Goal: Communication & Community: Participate in discussion

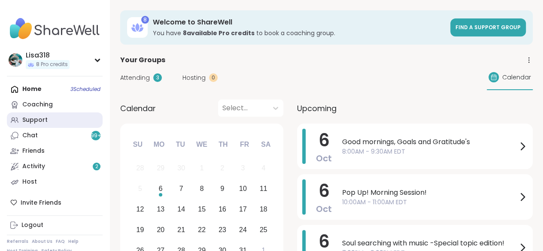
drag, startPoint x: 0, startPoint y: 0, endPoint x: 40, endPoint y: 120, distance: 126.3
click at [40, 120] on div "Support" at bounding box center [34, 120] width 25 height 9
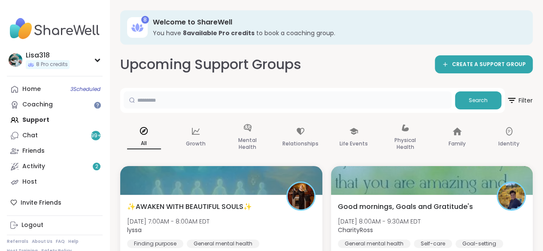
click at [394, 108] on input "text" at bounding box center [288, 99] width 328 height 17
click at [409, 72] on div "Upcoming Support Groups CREATE A SUPPORT GROUP" at bounding box center [326, 64] width 413 height 19
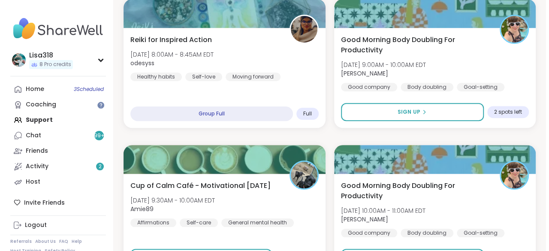
scroll to position [317, 0]
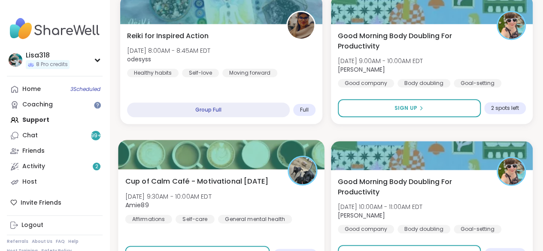
click at [295, 201] on div "Cup of Calm Café - Motivational Monday Mon, Oct 06 | 9:30AM - 10:00AM EDT Amie8…" at bounding box center [221, 199] width 192 height 47
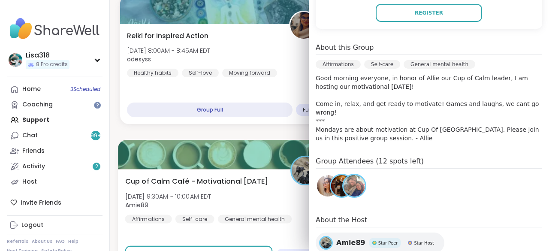
scroll to position [224, 0]
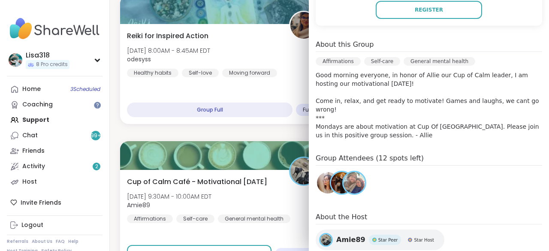
click at [429, 132] on div "Oct 06 Monday 9:30AM - 10:00AM EDT Add to Calendar To join this group, please r…" at bounding box center [429, 106] width 240 height 393
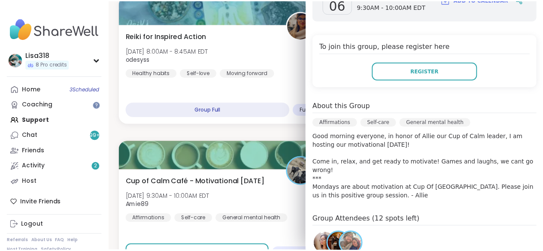
scroll to position [0, 0]
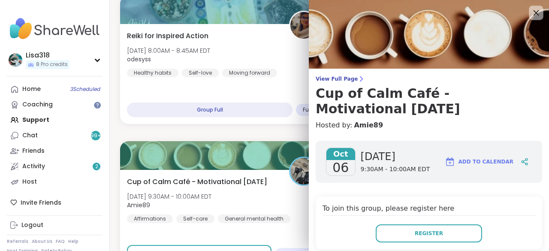
click at [531, 17] on icon at bounding box center [536, 12] width 11 height 11
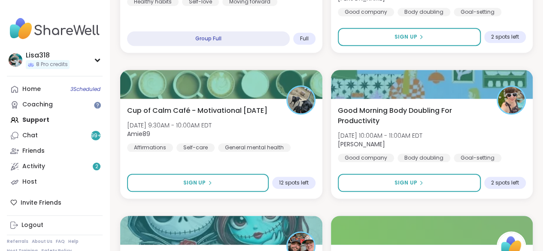
scroll to position [416, 0]
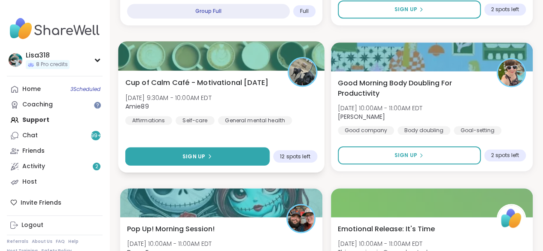
click at [246, 156] on button "Sign Up" at bounding box center [197, 156] width 144 height 18
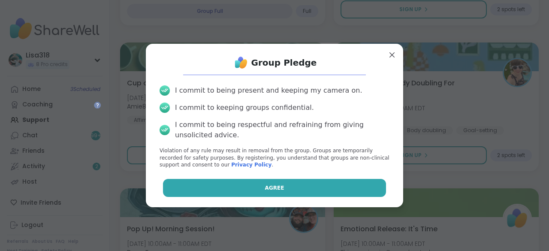
click at [301, 191] on button "Agree" at bounding box center [275, 188] width 224 height 18
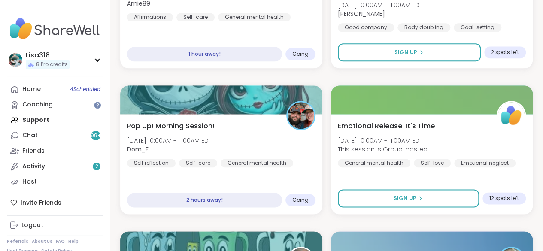
scroll to position [519, 0]
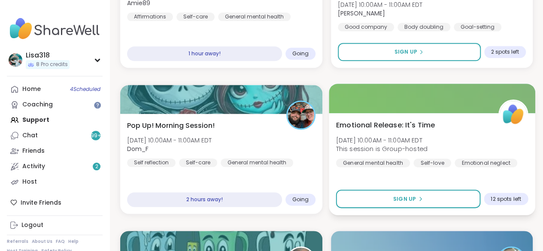
click at [418, 143] on span "Mon, Oct 06 | 10:00AM - 11:00AM EDT" at bounding box center [381, 140] width 91 height 9
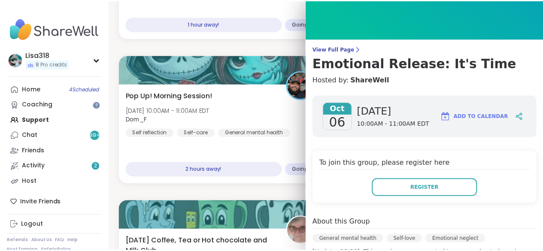
scroll to position [0, 0]
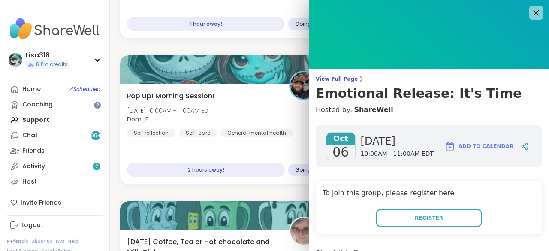
click at [531, 15] on icon at bounding box center [536, 12] width 11 height 11
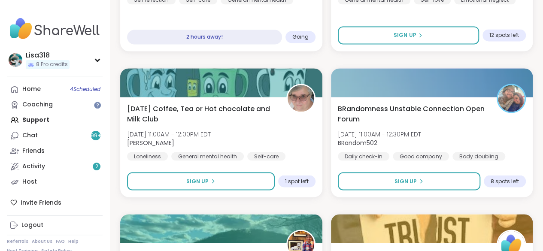
scroll to position [685, 0]
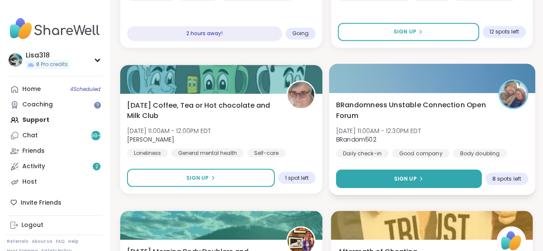
click at [433, 176] on button "Sign Up" at bounding box center [409, 179] width 146 height 18
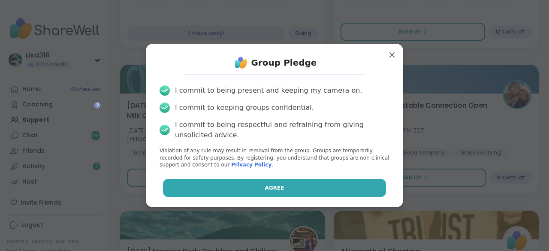
click at [357, 186] on button "Agree" at bounding box center [275, 188] width 224 height 18
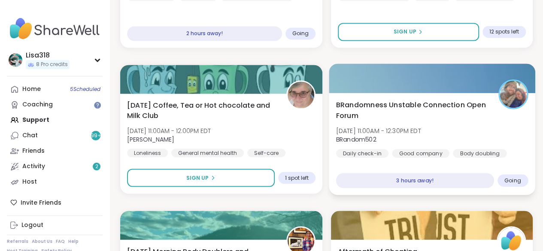
click at [477, 110] on span "BRandomness Unstable Connection Open Forum" at bounding box center [412, 110] width 152 height 21
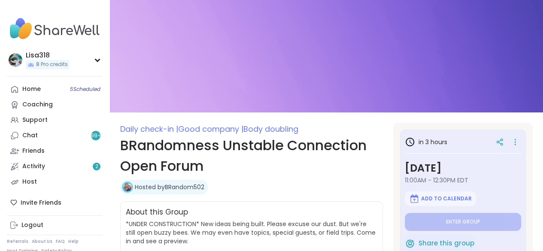
click at [327, 205] on div "About this Group *UNDER CONSTRUCTION* New ideas being built. Please excuse our …" at bounding box center [251, 236] width 263 height 70
type textarea "*"
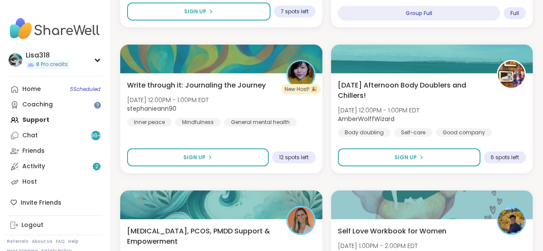
scroll to position [1145, 0]
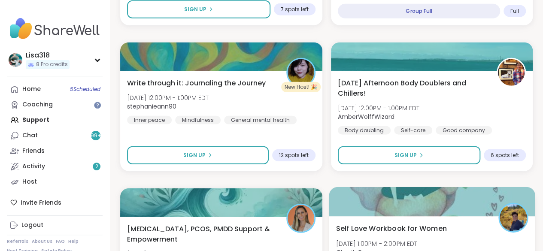
click at [332, 189] on div at bounding box center [432, 201] width 206 height 29
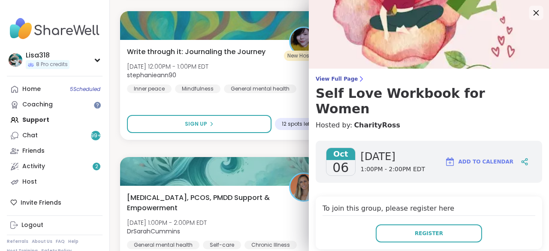
click at [531, 15] on icon at bounding box center [536, 12] width 11 height 11
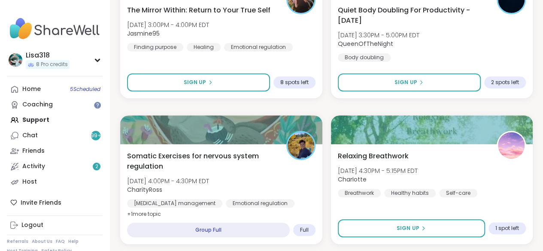
scroll to position [1806, 0]
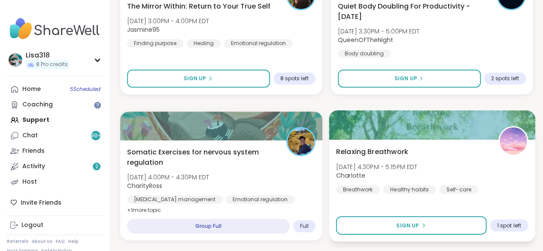
click at [331, 193] on div "Relaxing Breathwork Mon, Oct 06 | 4:30PM - 5:15PM EDT CharIotte Breathwork Heal…" at bounding box center [432, 191] width 206 height 102
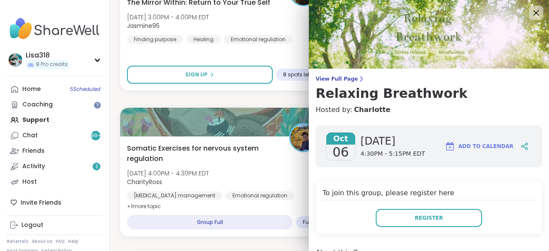
click at [531, 15] on icon at bounding box center [536, 12] width 11 height 11
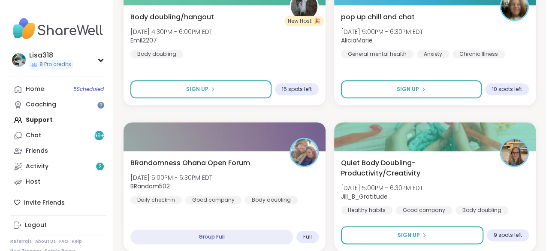
scroll to position [2093, 0]
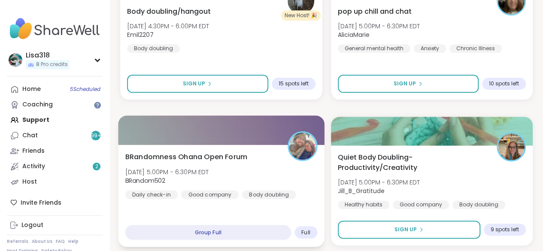
click at [322, 195] on div "BRandomness Ohana Open Forum Mon, Oct 06 | 5:00PM - 6:30PM EDT BRandom502 Daily…" at bounding box center [221, 196] width 206 height 102
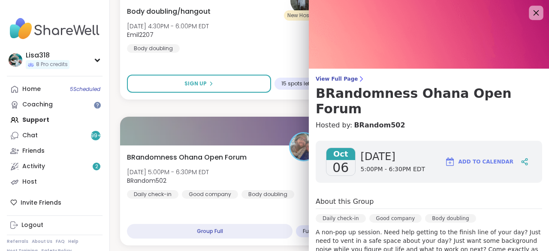
click at [531, 17] on icon at bounding box center [536, 12] width 11 height 11
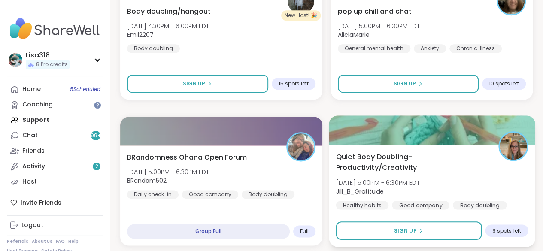
click at [333, 117] on div at bounding box center [432, 129] width 206 height 29
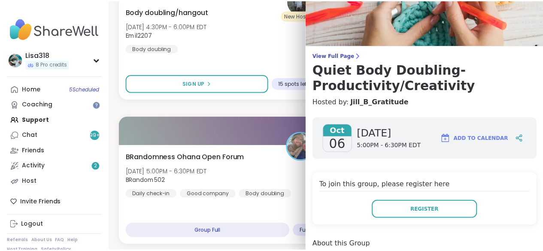
scroll to position [0, 0]
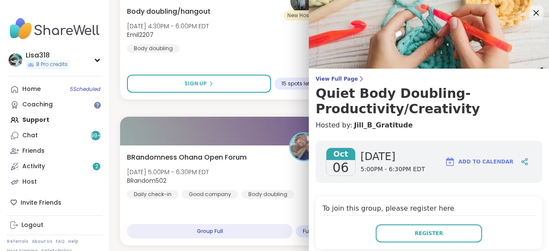
click at [531, 15] on icon at bounding box center [536, 12] width 11 height 11
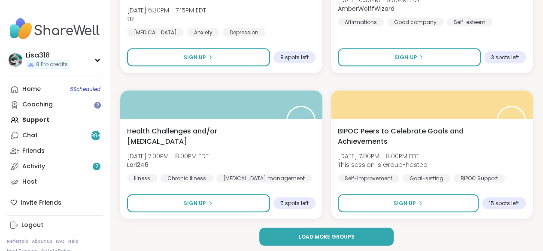
scroll to position [2560, 0]
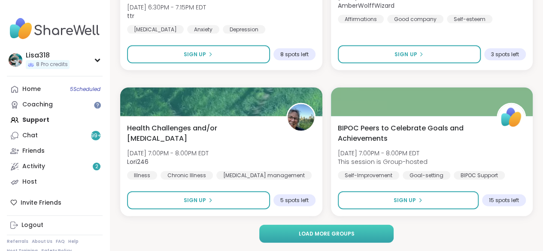
click at [332, 232] on span "Load more groups" at bounding box center [326, 234] width 56 height 8
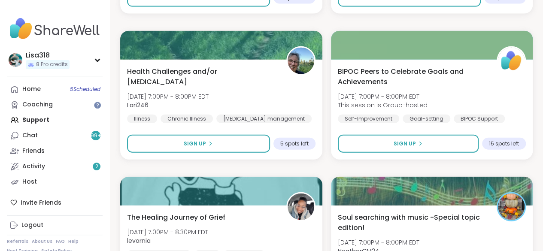
scroll to position [2620, 0]
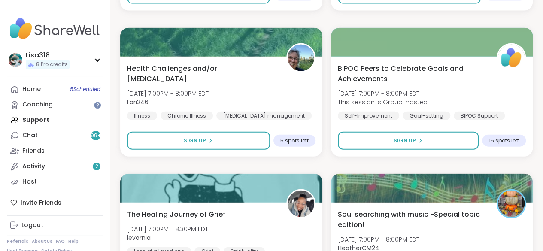
click at [327, 167] on div "✨AWAKEN WITH BEAUTIFUL SOULS✨ Mon, Oct 06 | 7:00AM - 8:00AM EDT lyssa Finding p…" at bounding box center [326, 165] width 413 height 5237
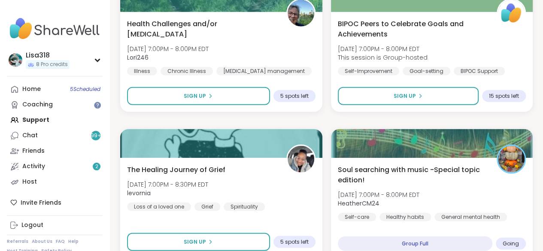
scroll to position [2665, 0]
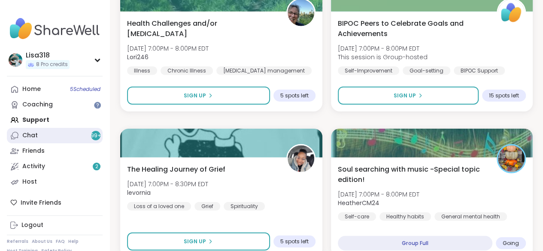
click at [30, 134] on div "Chat 99 +" at bounding box center [29, 135] width 15 height 9
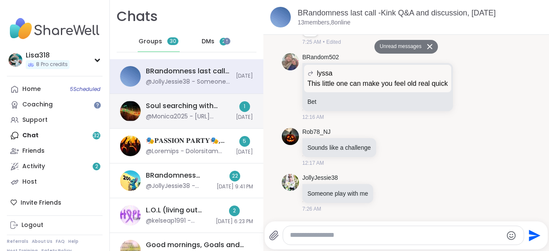
click at [207, 114] on div "@Monica2025 - https://youtu.be/PL9_INg9u-E?si=mlorkJ_3qI9htRcn" at bounding box center [188, 116] width 85 height 9
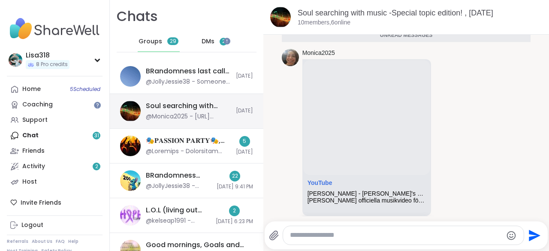
scroll to position [271, 0]
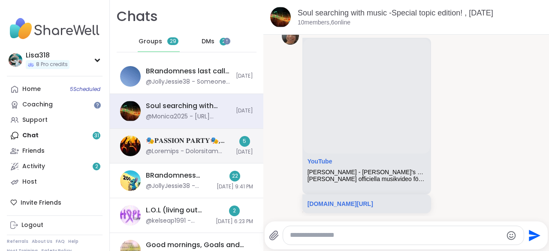
click at [237, 147] on div "5 Today" at bounding box center [244, 146] width 17 height 20
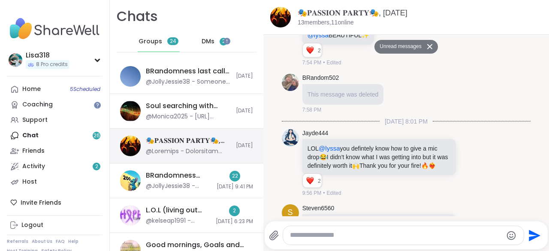
scroll to position [5554, 0]
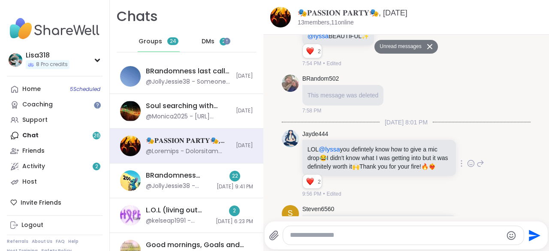
click at [449, 143] on div "Jayde444 LOL @lyssa you defintely know how to give a mic drop 😂 I didn't know w…" at bounding box center [394, 164] width 182 height 68
click at [454, 127] on div "Jayde444 LOL @lyssa you defintely know how to give a mic drop 😂 I didn't know w…" at bounding box center [406, 164] width 249 height 75
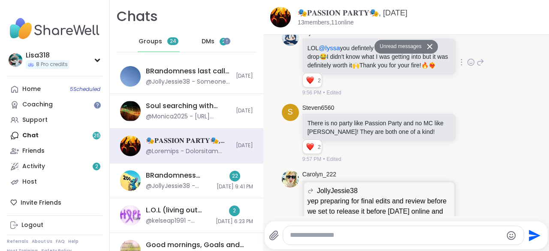
scroll to position [5656, 0]
click at [456, 143] on div "Steven6560 There is no party like Passion Party and no MC like Lyssa! They are …" at bounding box center [394, 133] width 182 height 60
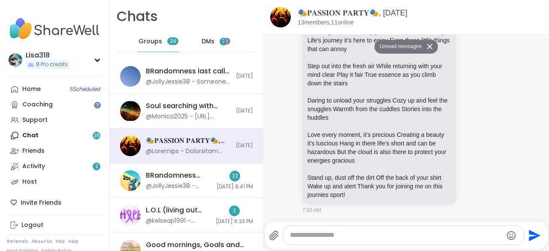
scroll to position [6257, 0]
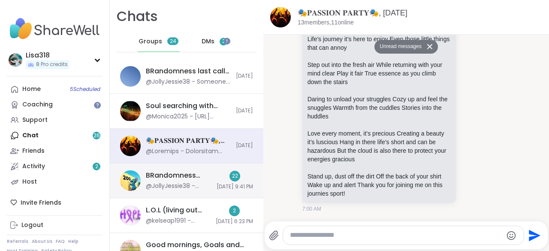
click at [220, 185] on span "10/4/2025, 9:41 PM" at bounding box center [235, 186] width 36 height 7
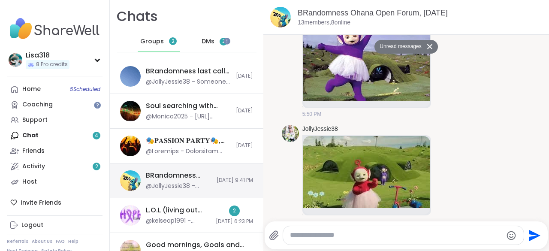
scroll to position [4932, 0]
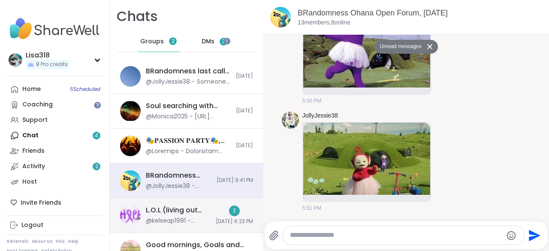
click at [217, 215] on div "2 10/3/2025, 6:23 PM" at bounding box center [234, 216] width 37 height 20
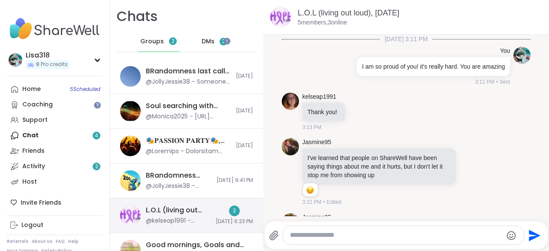
scroll to position [801, 0]
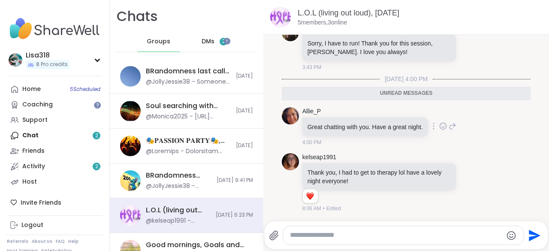
click at [427, 135] on div "Great chatting with you. Have a great night." at bounding box center [366, 127] width 126 height 19
click at [204, 45] on span "DMs" at bounding box center [208, 41] width 13 height 9
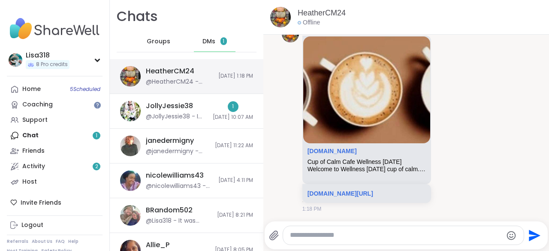
click at [219, 79] on span "10/5/2025, 1:18 PM" at bounding box center [236, 76] width 35 height 7
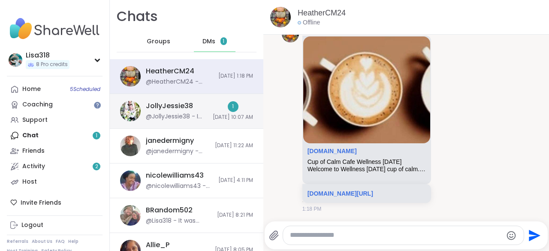
click at [202, 127] on div "JollyJessie38 @JollyJessie38 - I have sessions today for anyone who needs one 1…" at bounding box center [187, 111] width 154 height 35
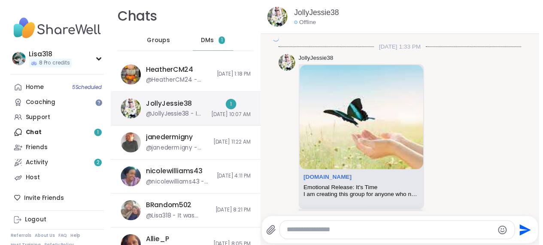
scroll to position [3837, 0]
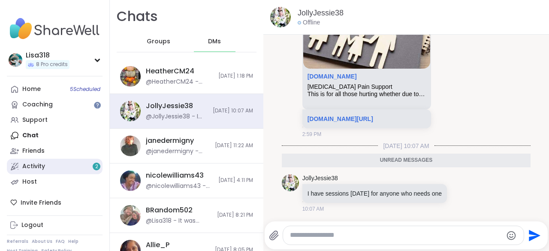
click at [43, 169] on div "Activity 2" at bounding box center [33, 166] width 23 height 9
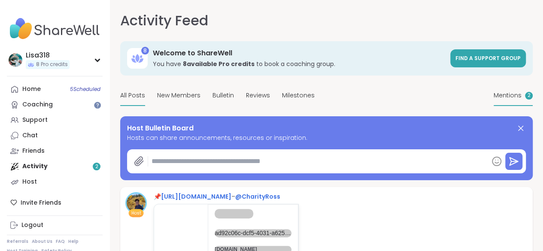
click at [494, 100] on span "Mentions" at bounding box center [508, 95] width 28 height 9
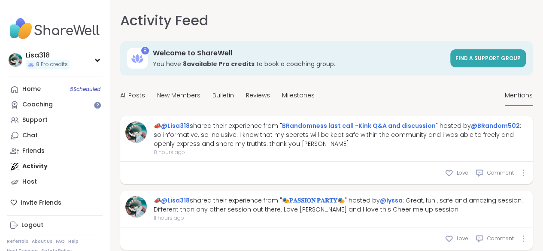
click at [290, 124] on div "📣 @Lisa318 shared their experience from " BRandomness last call -Kink Q&A and d…" at bounding box center [326, 139] width 413 height 46
click at [298, 96] on div "Milestones" at bounding box center [298, 96] width 33 height 20
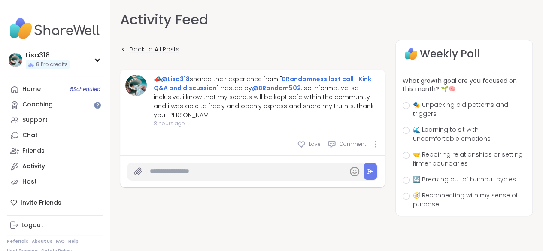
click at [124, 52] on icon at bounding box center [123, 49] width 6 height 6
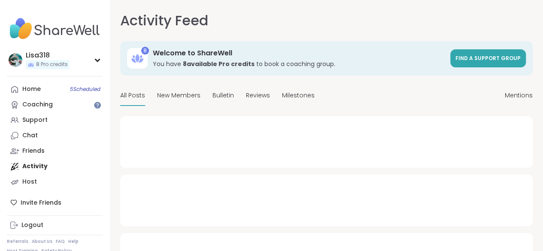
type textarea "*"
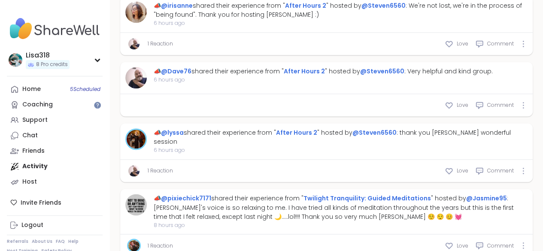
scroll to position [614, 0]
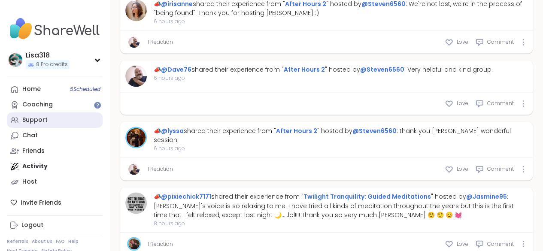
click at [39, 121] on div "Support" at bounding box center [34, 120] width 25 height 9
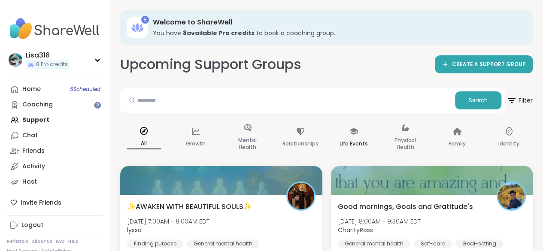
click at [346, 143] on p "Life Events" at bounding box center [354, 144] width 28 height 10
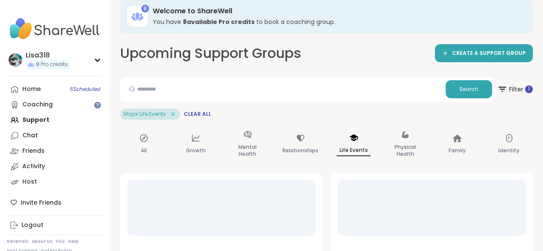
scroll to position [16, 0]
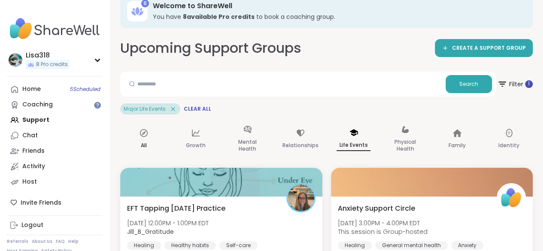
click at [149, 133] on div "All" at bounding box center [144, 139] width 48 height 43
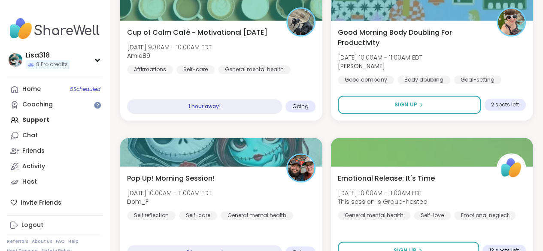
scroll to position [470, 0]
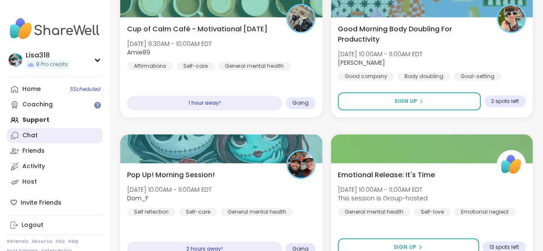
click at [36, 141] on link "Chat" at bounding box center [55, 135] width 96 height 15
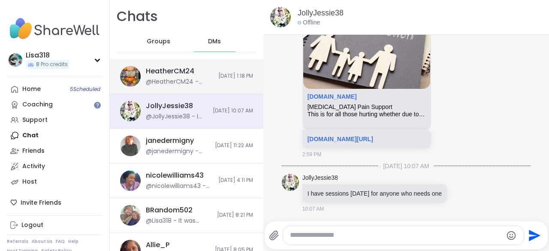
click at [182, 82] on div "@HeatherCM24 - https://sharewellnow.com/session/1fefc187-c26a-45b1-86b1-9a07abf…" at bounding box center [179, 82] width 67 height 9
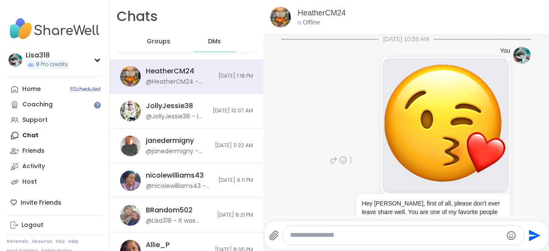
click at [382, 96] on img at bounding box center [445, 122] width 127 height 129
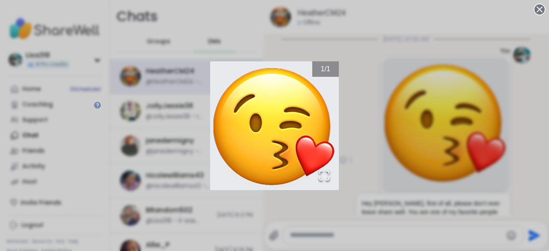
click at [352, 95] on div "1 / 1" at bounding box center [274, 125] width 549 height 251
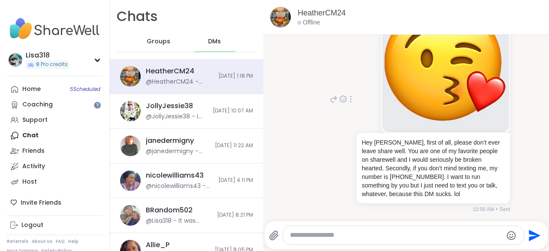
scroll to position [68, 0]
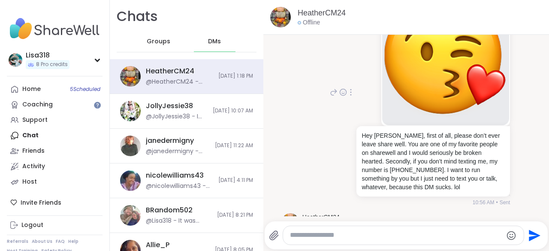
click at [454, 113] on img at bounding box center [445, 54] width 127 height 129
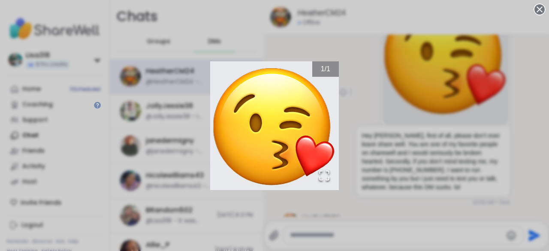
click at [348, 159] on div "1 / 1" at bounding box center [274, 125] width 549 height 251
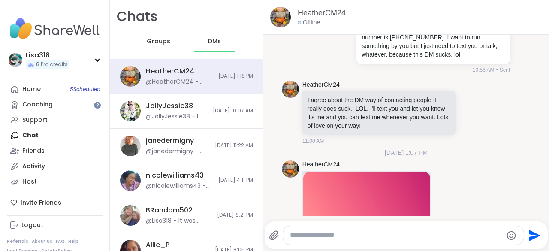
scroll to position [202, 0]
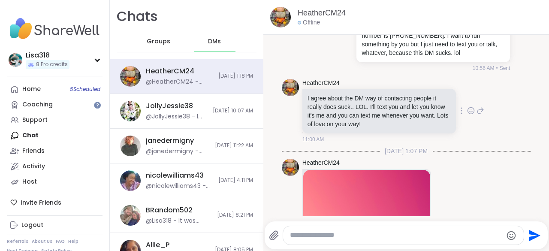
click at [477, 106] on icon at bounding box center [481, 111] width 8 height 10
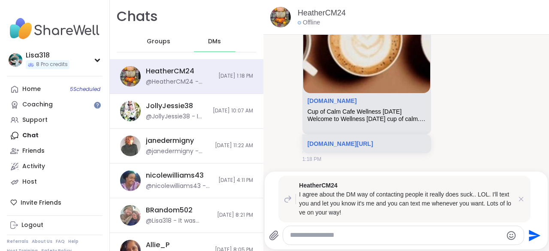
scroll to position [816, 0]
click at [458, 106] on div "HeatherCM24 sharewellnow.com Cup of Calm Cafe Wellness Wednesday Welcome to Wel…" at bounding box center [381, 70] width 157 height 188
click at [216, 42] on span "DMs" at bounding box center [214, 41] width 13 height 9
click at [159, 46] on div "Groups" at bounding box center [159, 41] width 42 height 21
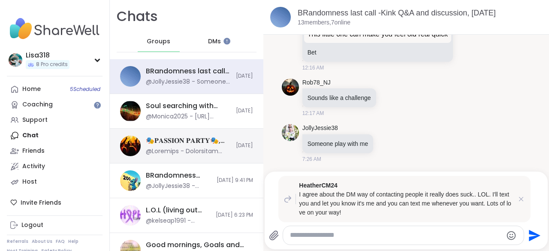
click at [197, 157] on div "🎭𝐏𝐀𝐒𝐒𝐈𝐎𝐍 𝐏𝐀𝐑𝐓𝐘🎭, Oct 05 Today" at bounding box center [187, 146] width 154 height 35
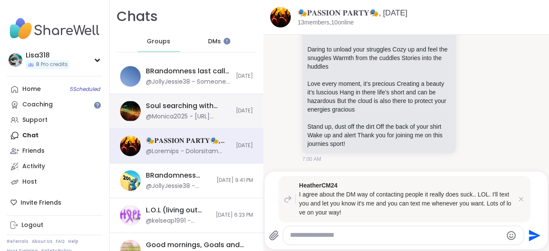
click at [203, 116] on div "@Monica2025 - https://youtu.be/PL9_INg9u-E?si=mlorkJ_3qI9htRcn" at bounding box center [188, 116] width 85 height 9
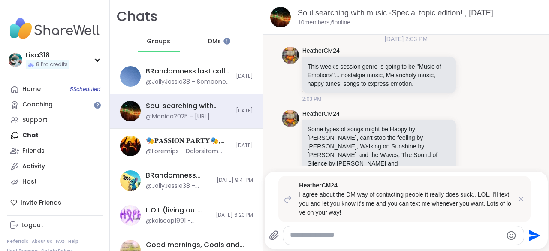
click at [317, 236] on textarea "Type your message" at bounding box center [396, 235] width 212 height 9
paste textarea "**********"
type textarea "**********"
click at [527, 235] on icon "Send" at bounding box center [534, 236] width 14 height 14
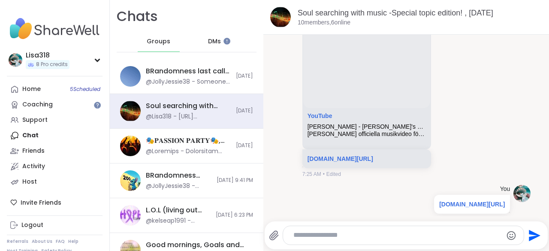
scroll to position [317, 0]
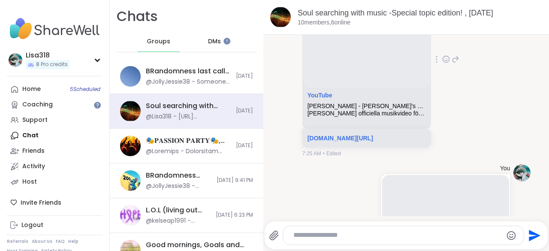
click at [478, 113] on div "Monica2025 YouTube Jon Henrik Fjällgren - Daniel's Joik (Audio) Jon Henrik Fjäl…" at bounding box center [406, 59] width 249 height 203
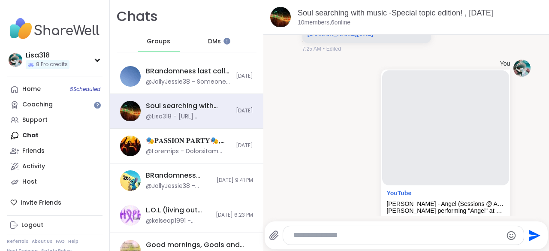
scroll to position [425, 0]
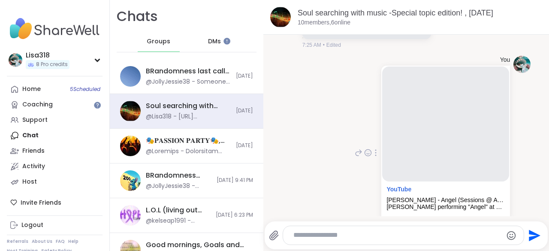
click at [304, 79] on div "You YouTube Sarah McLachlan - Angel (Sessions @ AOL 2003) Sarah McLachlan perfo…" at bounding box center [406, 153] width 249 height 203
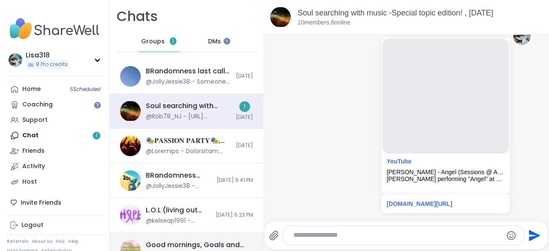
scroll to position [519, 0]
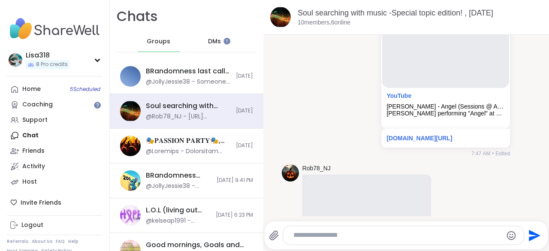
paste textarea "**********"
type textarea "**********"
click at [529, 233] on icon "Send" at bounding box center [535, 236] width 12 height 12
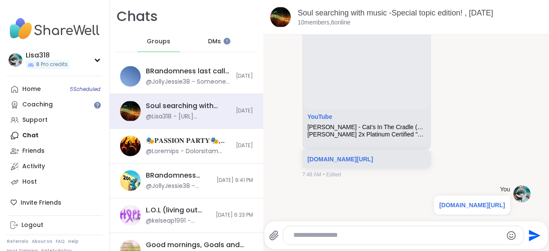
scroll to position [721, 0]
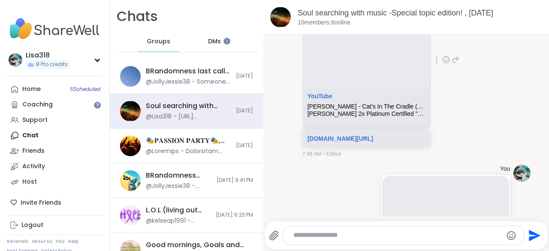
click at [449, 125] on div "Rob78_NJ YouTube Harry Chapin - Cat's In The Cradle (Official Lyric Video) Harr…" at bounding box center [381, 60] width 157 height 196
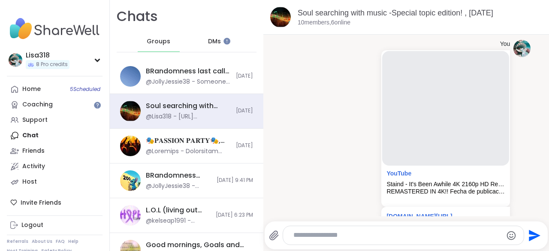
scroll to position [858, 0]
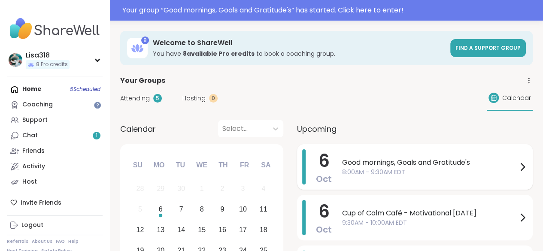
drag, startPoint x: 0, startPoint y: 0, endPoint x: 394, endPoint y: 162, distance: 425.8
click at [394, 162] on span "Good mornings, Goals and Gratitude's" at bounding box center [429, 163] width 175 height 10
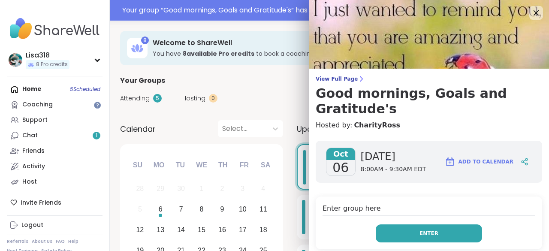
click at [399, 234] on button "Enter" at bounding box center [429, 234] width 106 height 18
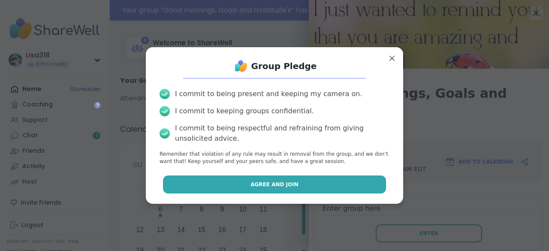
click at [326, 185] on button "Agree and Join" at bounding box center [275, 185] width 224 height 18
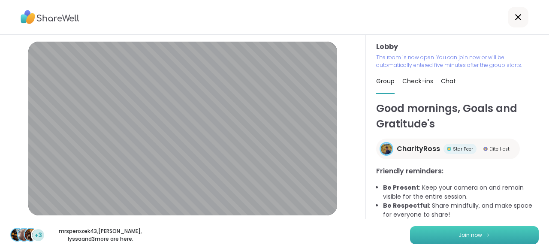
click at [459, 237] on span "Join now" at bounding box center [471, 235] width 24 height 8
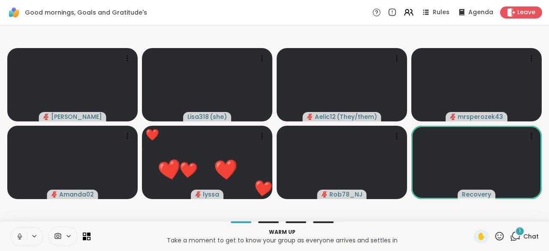
click at [496, 240] on icon at bounding box center [500, 236] width 9 height 9
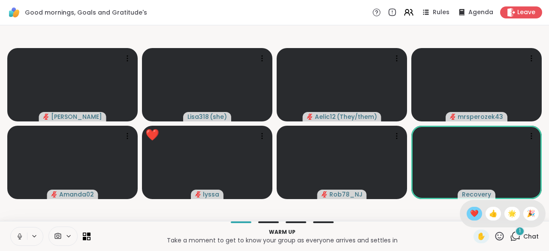
click at [467, 220] on div "❤️" at bounding box center [474, 214] width 15 height 14
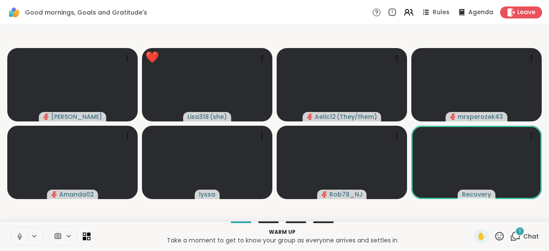
click at [21, 231] on button at bounding box center [19, 237] width 16 height 18
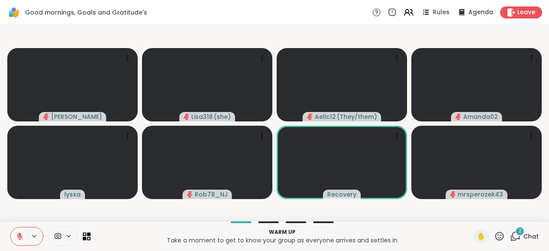
click at [404, 38] on video-player-container "[PERSON_NAME] Lisa318 ( she ) Aelic12 ( They/them ) Amanda02 lyssa Rob78_NJ Rec…" at bounding box center [274, 123] width 539 height 189
click at [17, 230] on button at bounding box center [19, 237] width 16 height 18
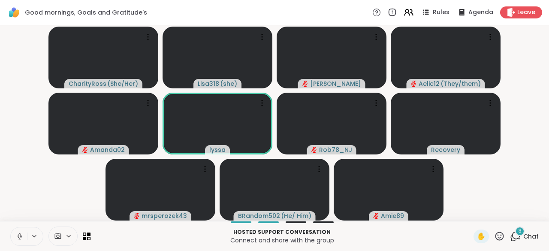
click at [514, 239] on icon at bounding box center [515, 236] width 11 height 11
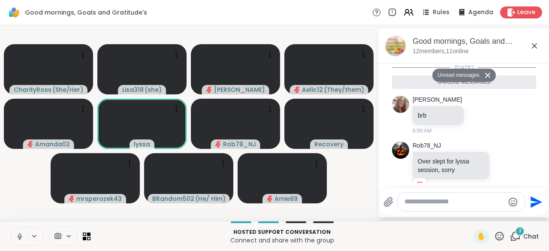
scroll to position [118, 0]
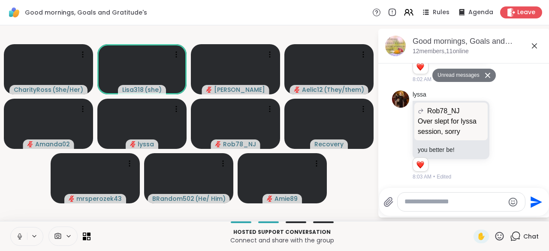
click at [17, 234] on icon at bounding box center [20, 237] width 8 height 8
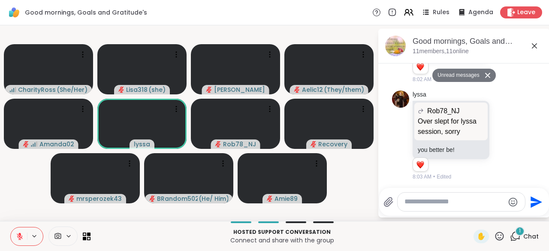
scroll to position [160, 0]
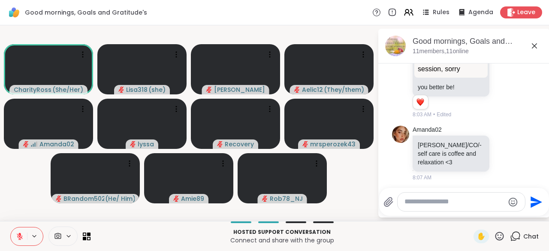
click at [19, 237] on icon at bounding box center [20, 237] width 6 height 6
click at [19, 239] on icon at bounding box center [19, 239] width 2 height 0
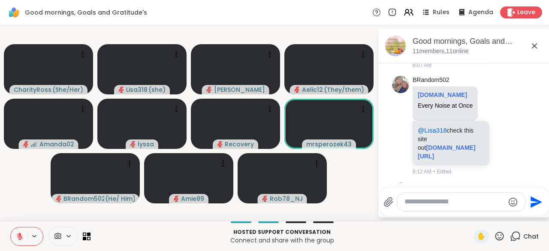
scroll to position [272, 0]
click at [452, 150] on link "[DOMAIN_NAME][URL]" at bounding box center [447, 152] width 58 height 15
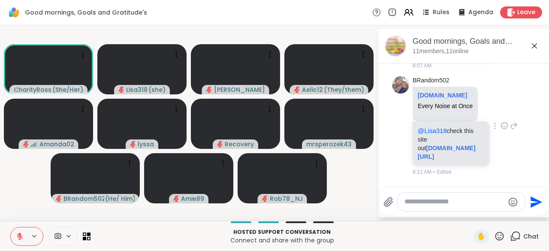
click at [510, 124] on icon at bounding box center [514, 126] width 8 height 10
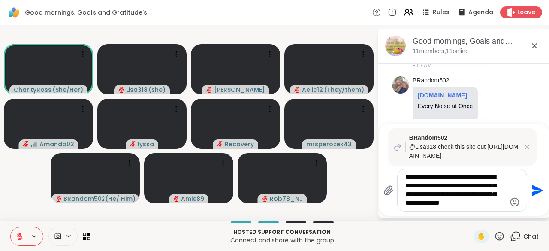
type textarea "**********"
click at [540, 200] on button "Send" at bounding box center [537, 190] width 19 height 19
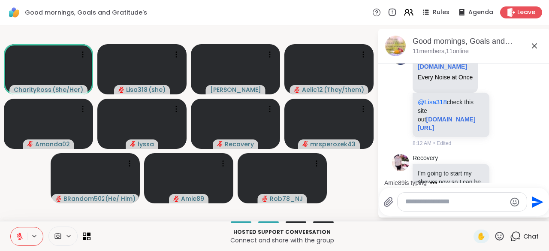
scroll to position [297, 0]
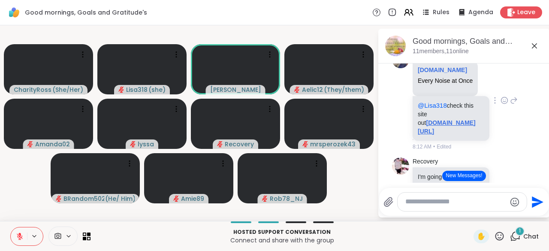
click at [458, 123] on link "[DOMAIN_NAME][URL]" at bounding box center [447, 126] width 58 height 15
